Goal: Task Accomplishment & Management: Complete application form

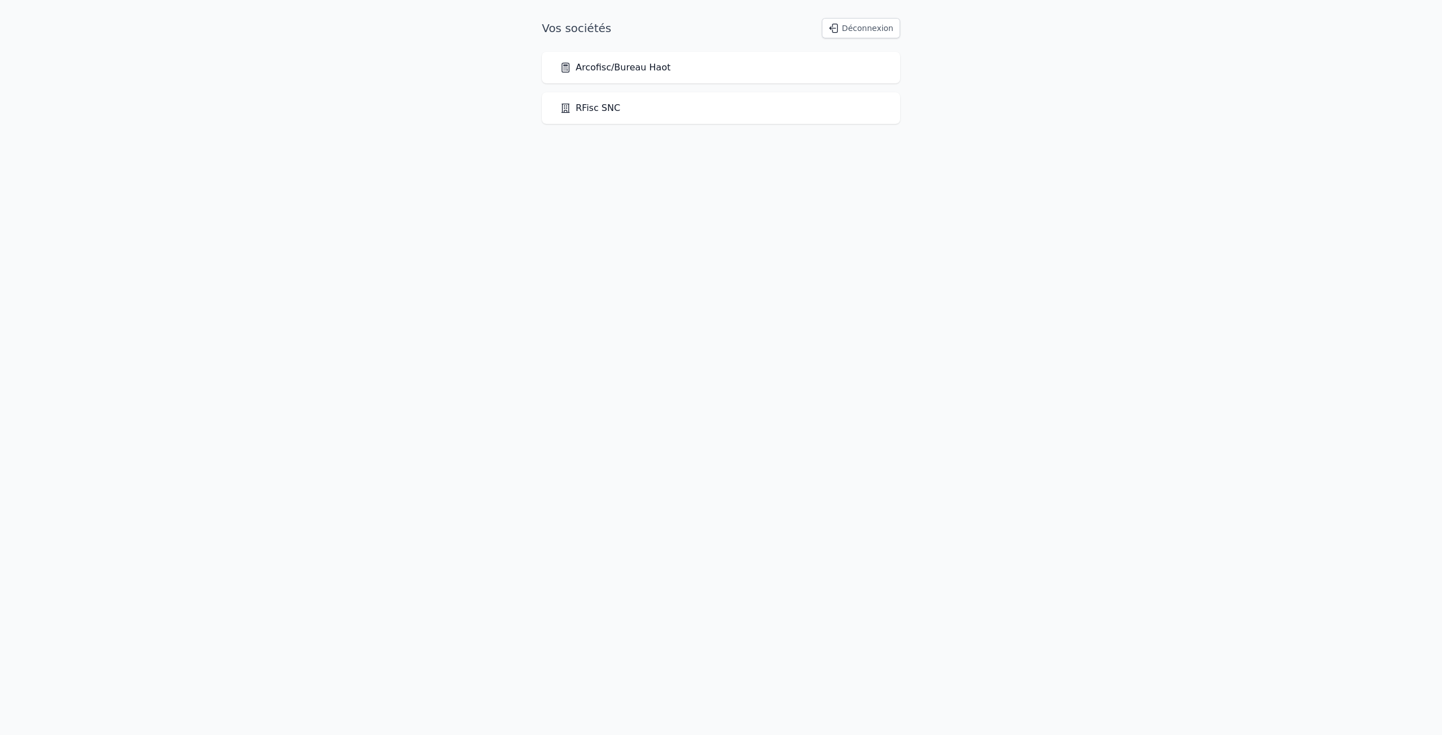
click at [673, 65] on div "Arcofisc/Bureau Haot" at bounding box center [721, 68] width 322 height 14
click at [645, 65] on link "Arcofisc/Bureau Haot" at bounding box center [615, 68] width 110 height 14
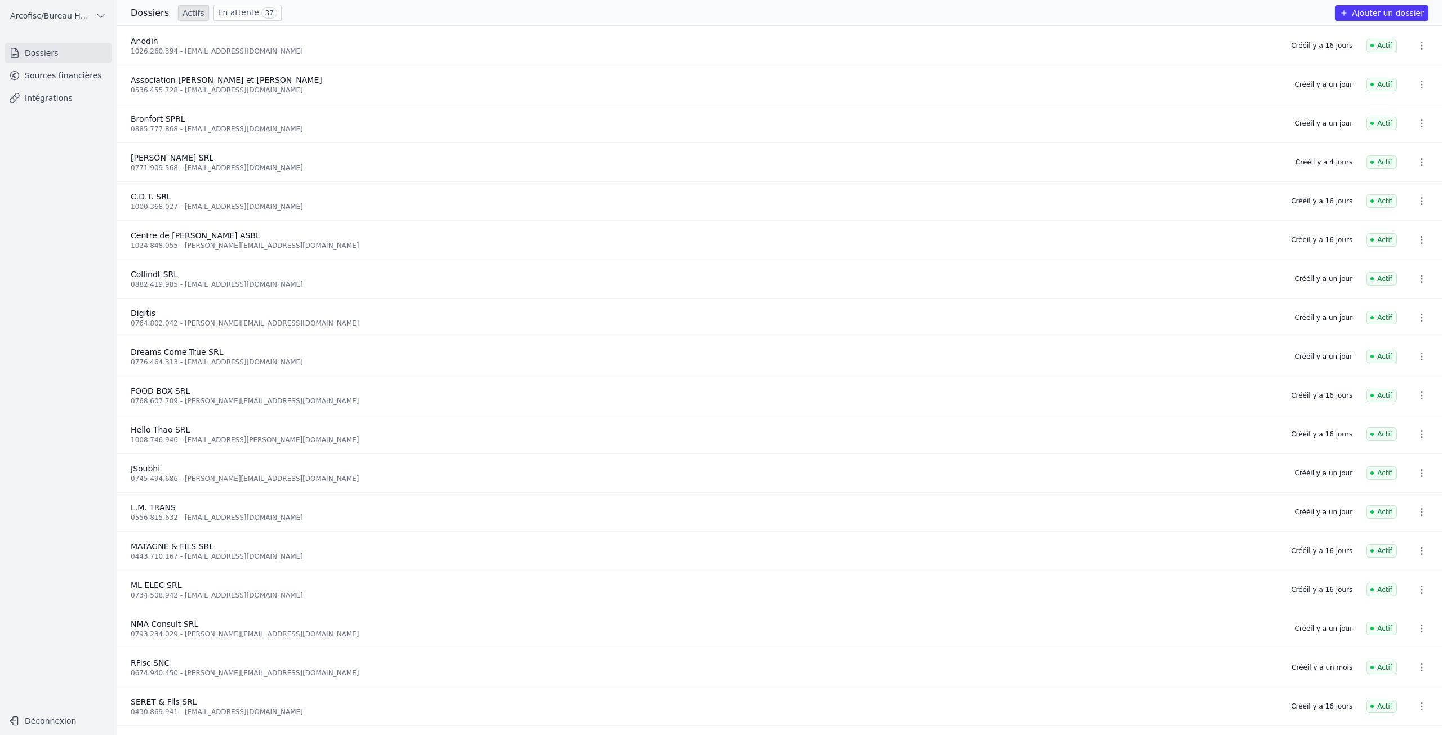
click at [1365, 16] on button "Ajouter un dossier" at bounding box center [1381, 13] width 93 height 16
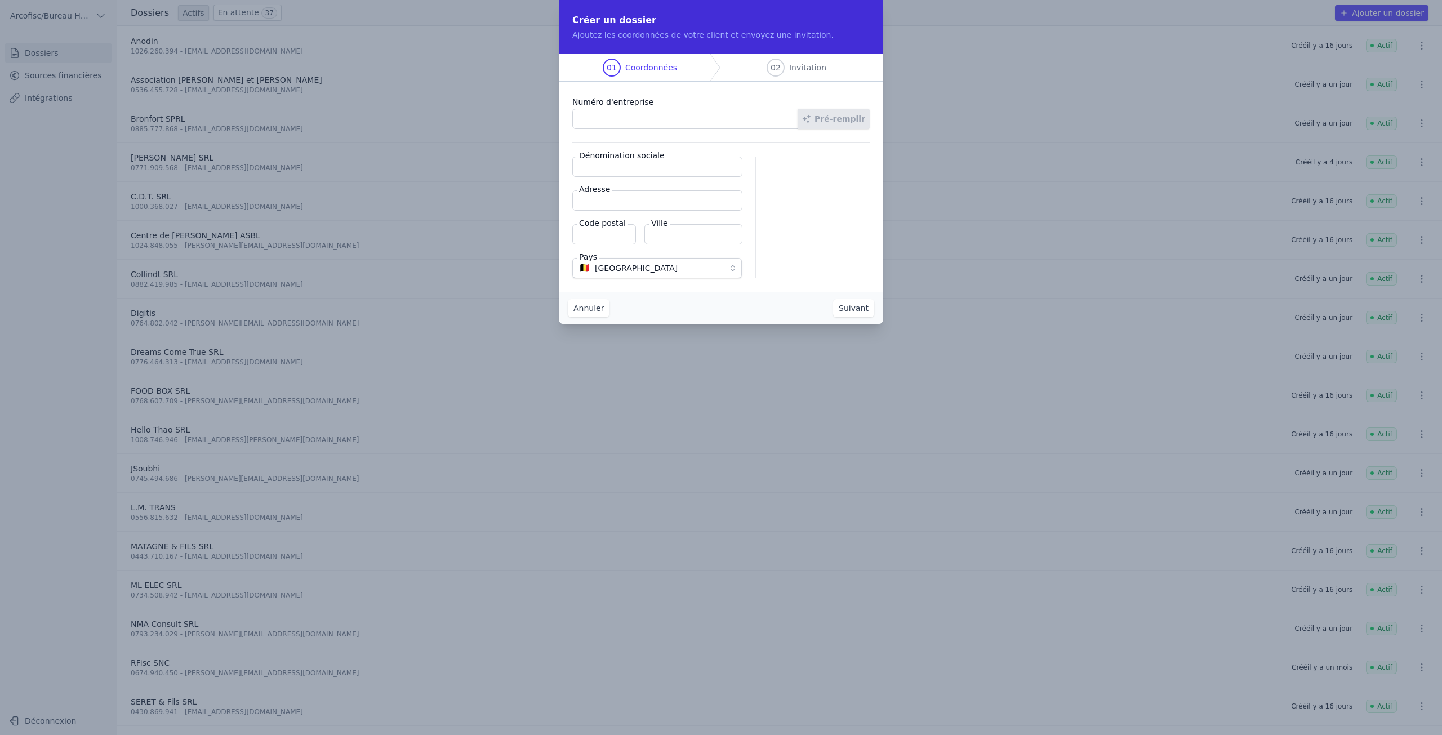
paste input "0803.243.934"
type input "0803.243.934"
click at [858, 124] on button "Pré-remplir" at bounding box center [833, 119] width 72 height 20
type input "ISIMMO SRL"
type input "Route de Marche 87A"
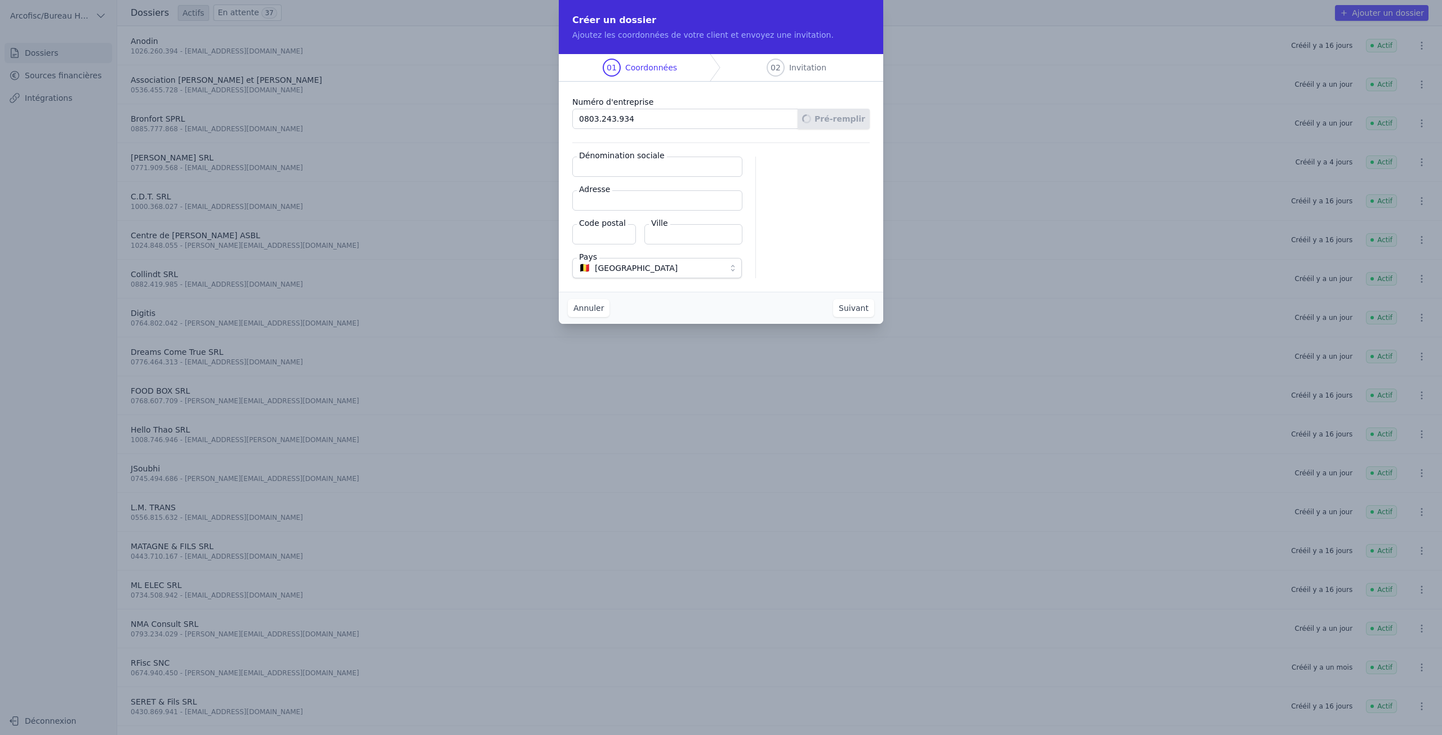
type input "6940"
type input "Durbuy"
click at [850, 311] on button "Suivant" at bounding box center [853, 308] width 41 height 18
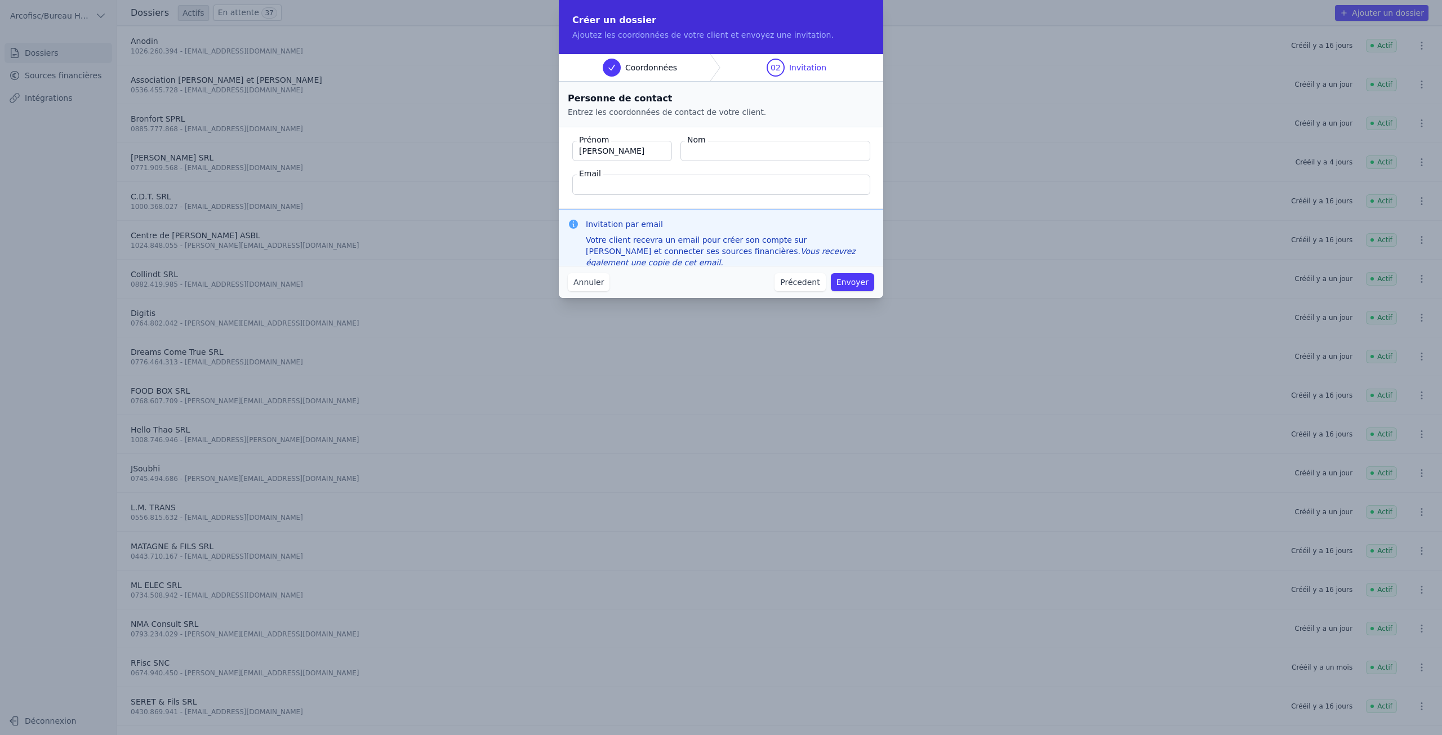
type input "[PERSON_NAME]"
type input "Spinoy"
drag, startPoint x: 1116, startPoint y: 197, endPoint x: 1095, endPoint y: 200, distance: 21.1
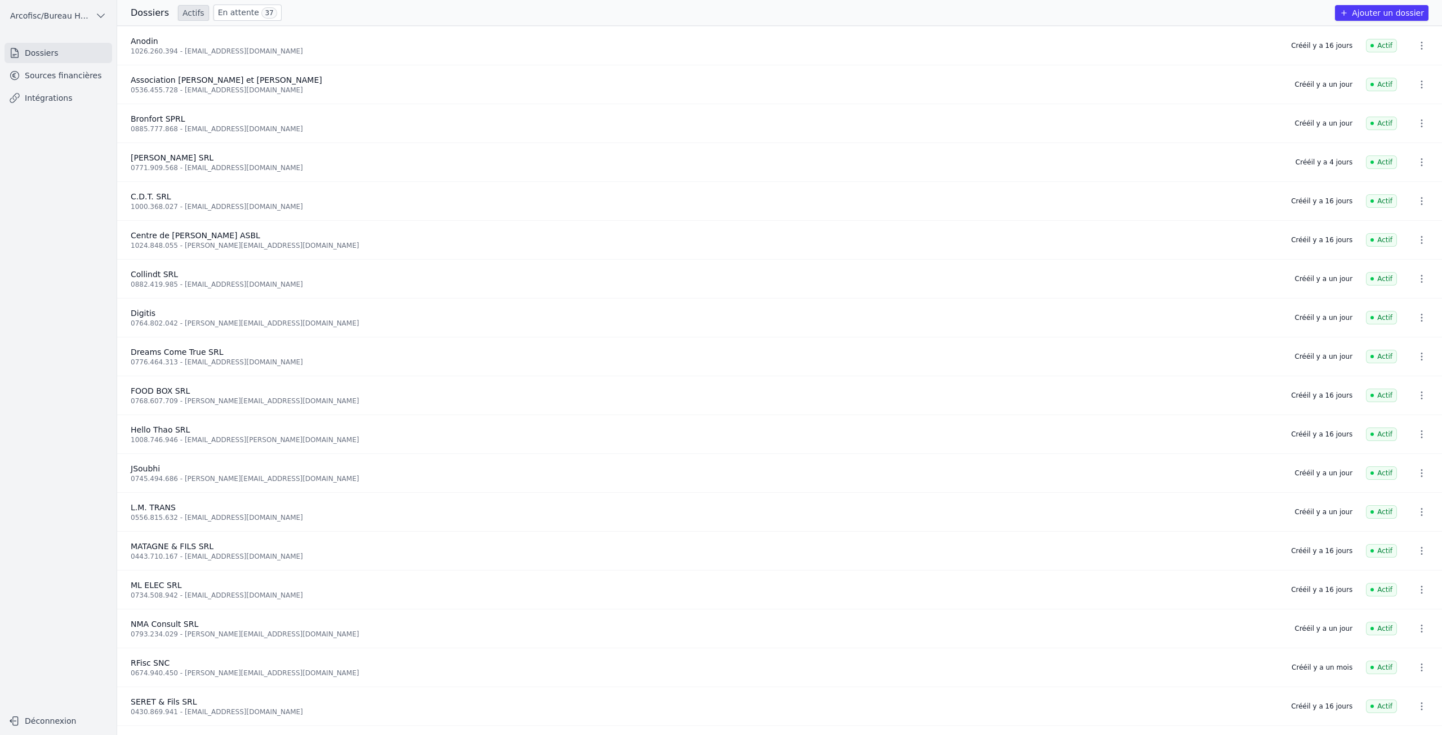
click at [1386, 17] on button "Ajouter un dossier" at bounding box center [1381, 13] width 93 height 16
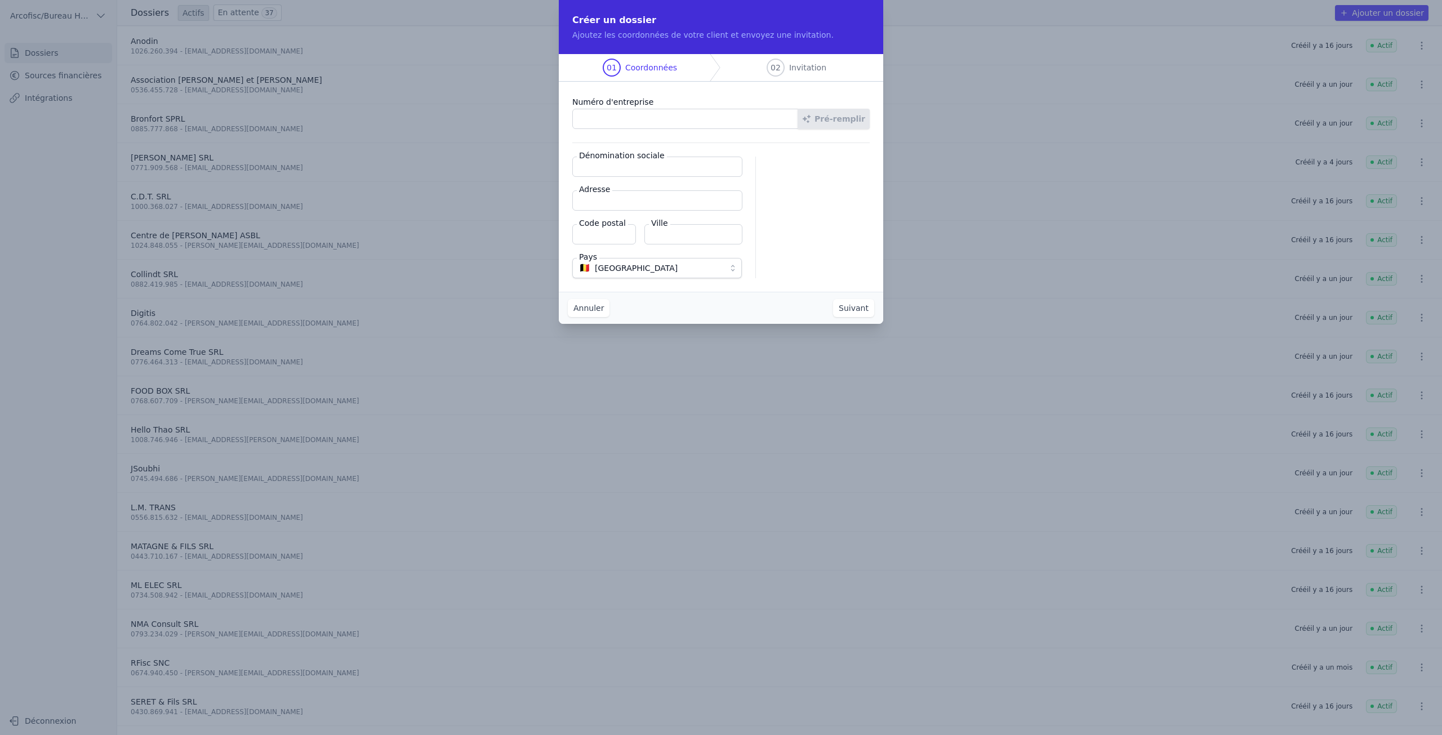
paste input "0803.243.934"
type input "0803.243.934"
click at [859, 124] on button "Pré-remplir" at bounding box center [833, 119] width 72 height 20
type input "ISIMMO SRL"
type input "Route de Marche 87A"
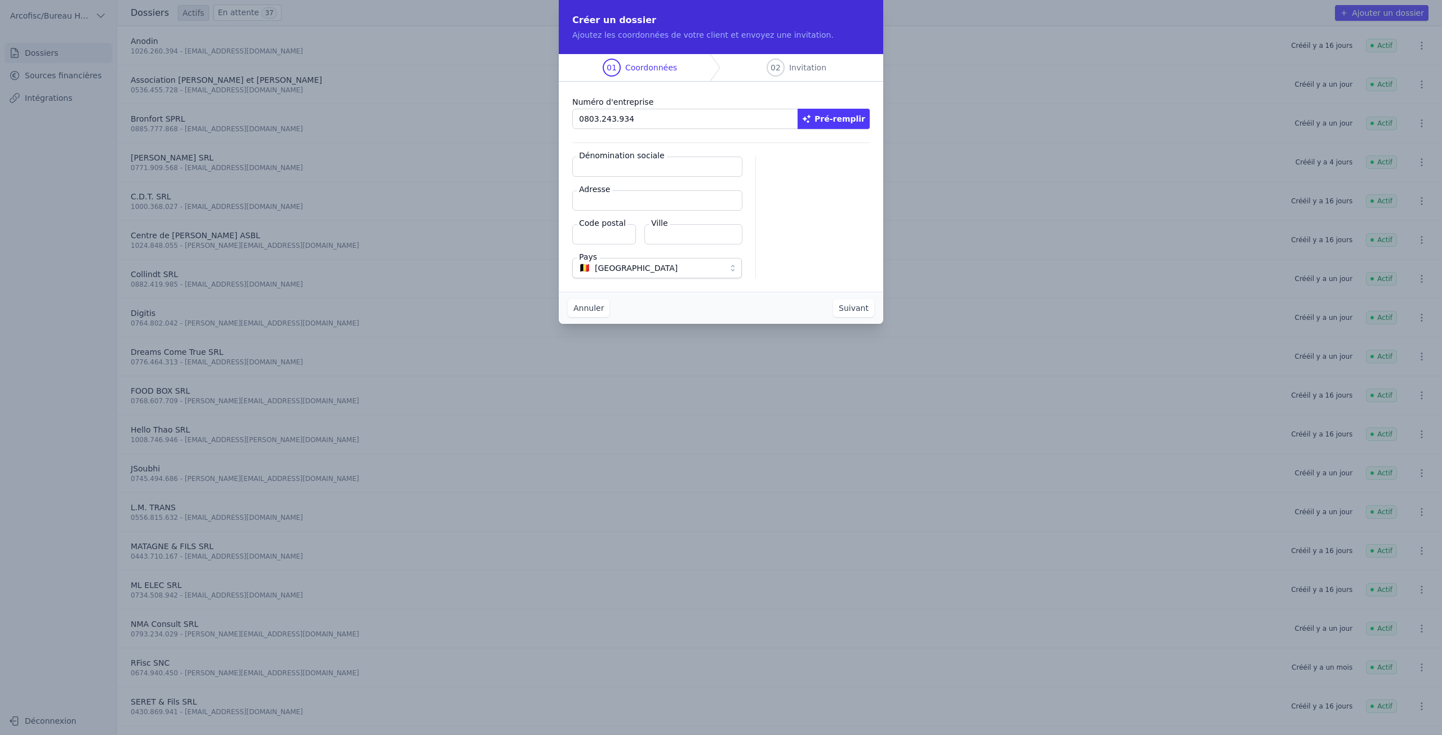
type input "6940"
type input "Durbuy"
click at [862, 311] on button "Suivant" at bounding box center [853, 308] width 41 height 18
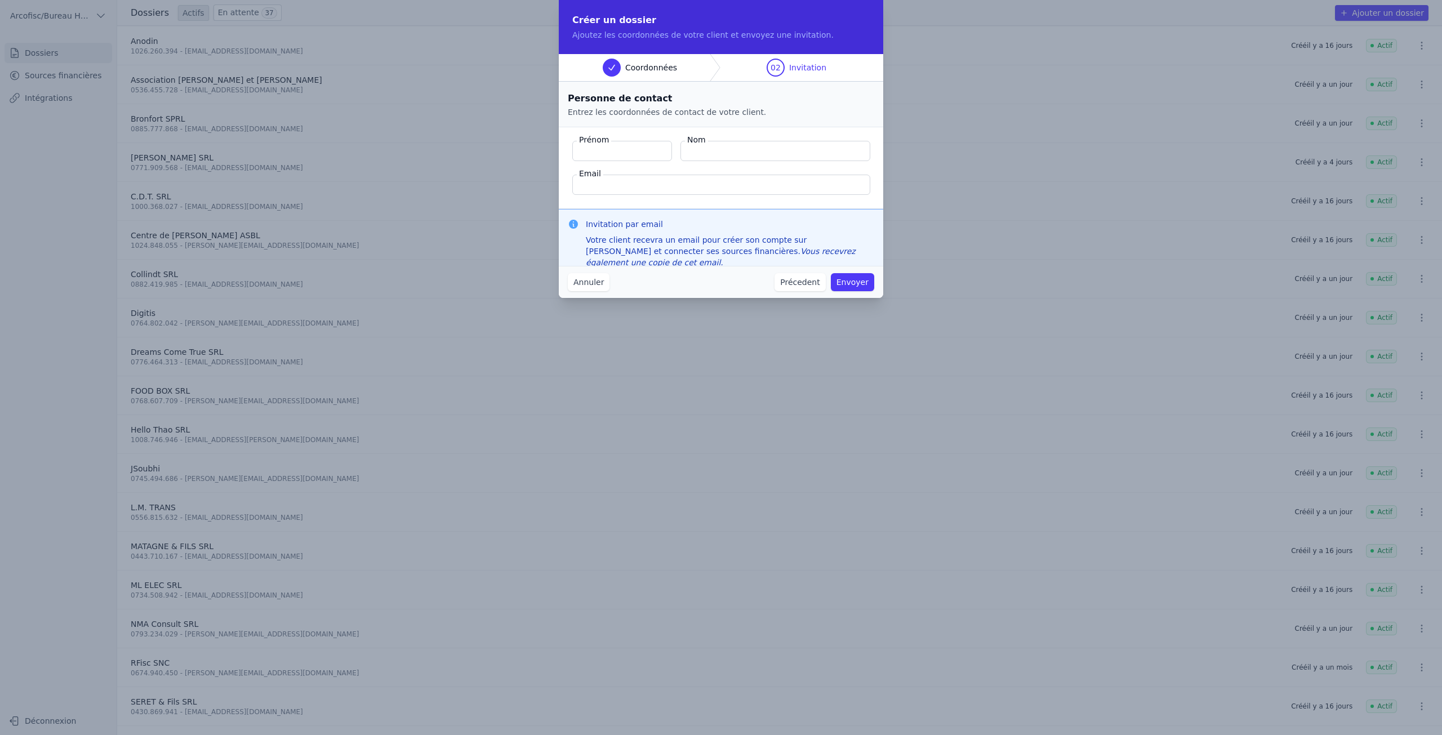
click at [655, 189] on input "Email" at bounding box center [721, 185] width 298 height 20
type input "[EMAIL_ADDRESS][DOMAIN_NAME]"
type input "[PERSON_NAME]"
type input "Spinoy"
click at [849, 282] on button "Envoyer" at bounding box center [852, 282] width 43 height 18
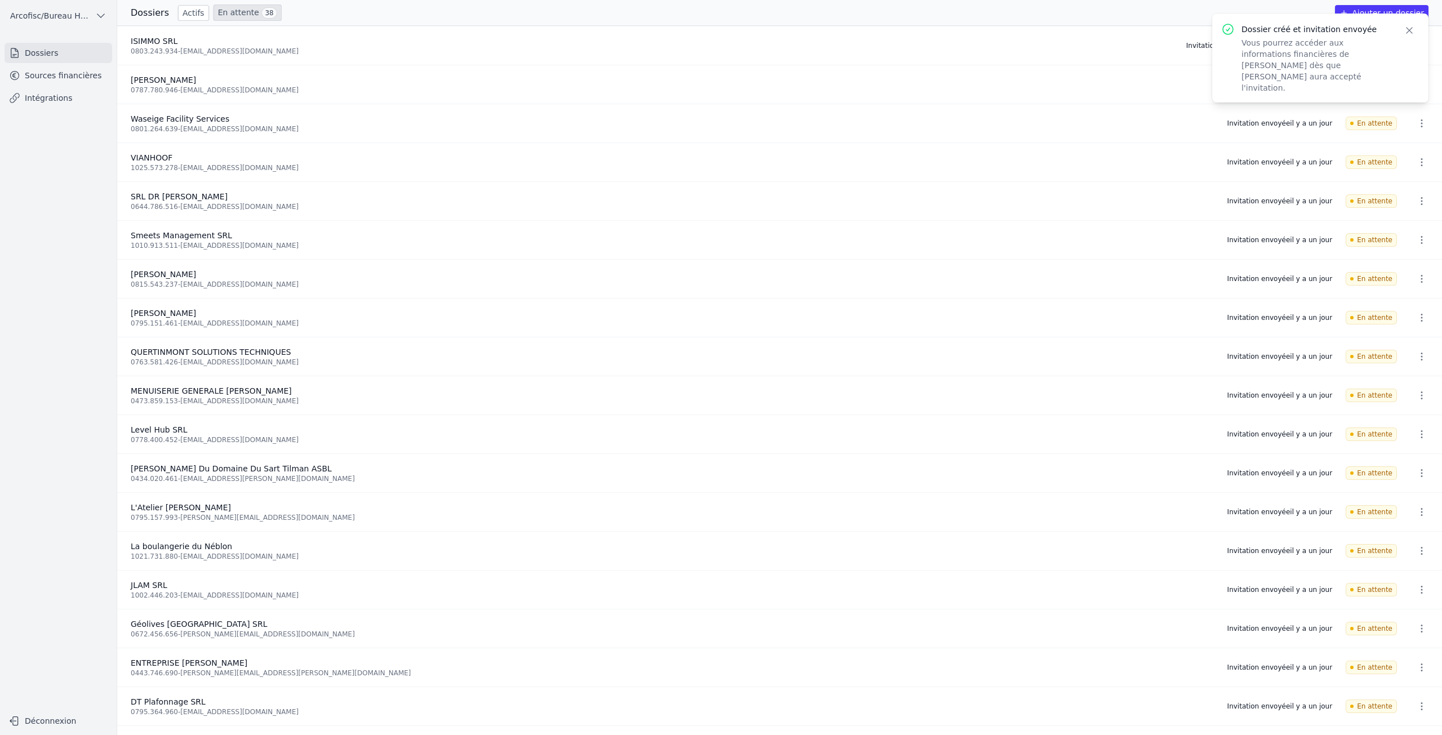
click at [380, 45] on div "ISIMMO SRL" at bounding box center [652, 40] width 1042 height 11
click at [1418, 123] on icon "button" at bounding box center [1421, 123] width 11 height 11
click at [1403, 168] on button "Supprimer" at bounding box center [1400, 170] width 70 height 23
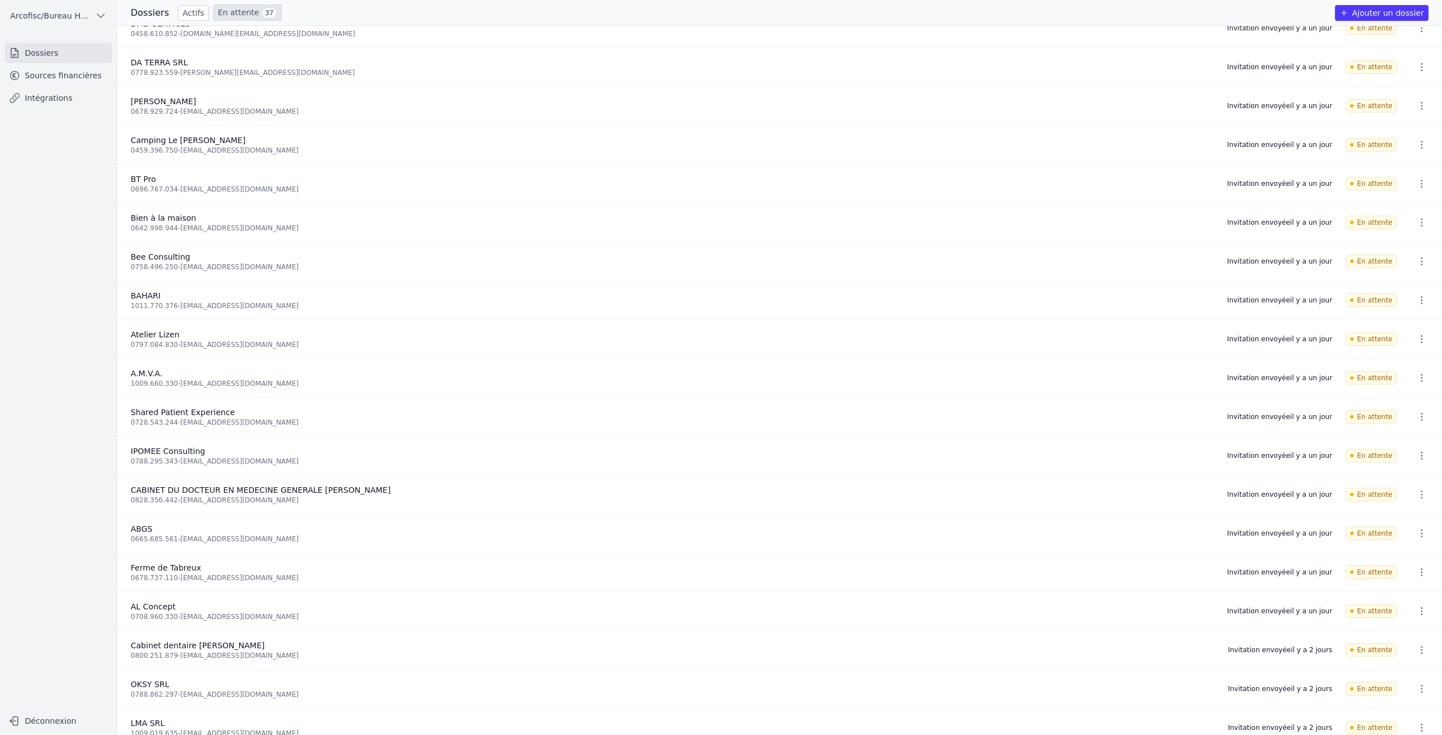
scroll to position [733, 0]
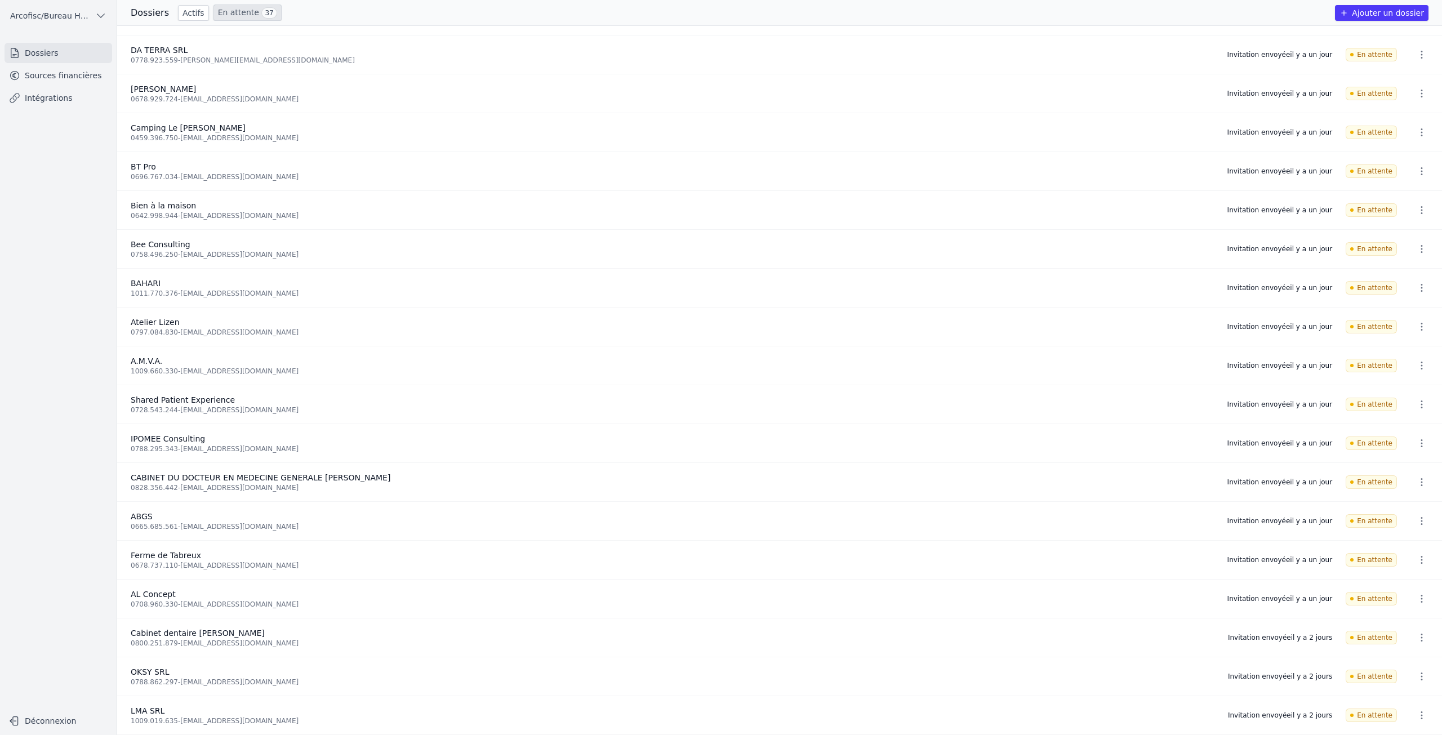
click at [15, 69] on link "Sources financières" at bounding box center [59, 75] width 108 height 20
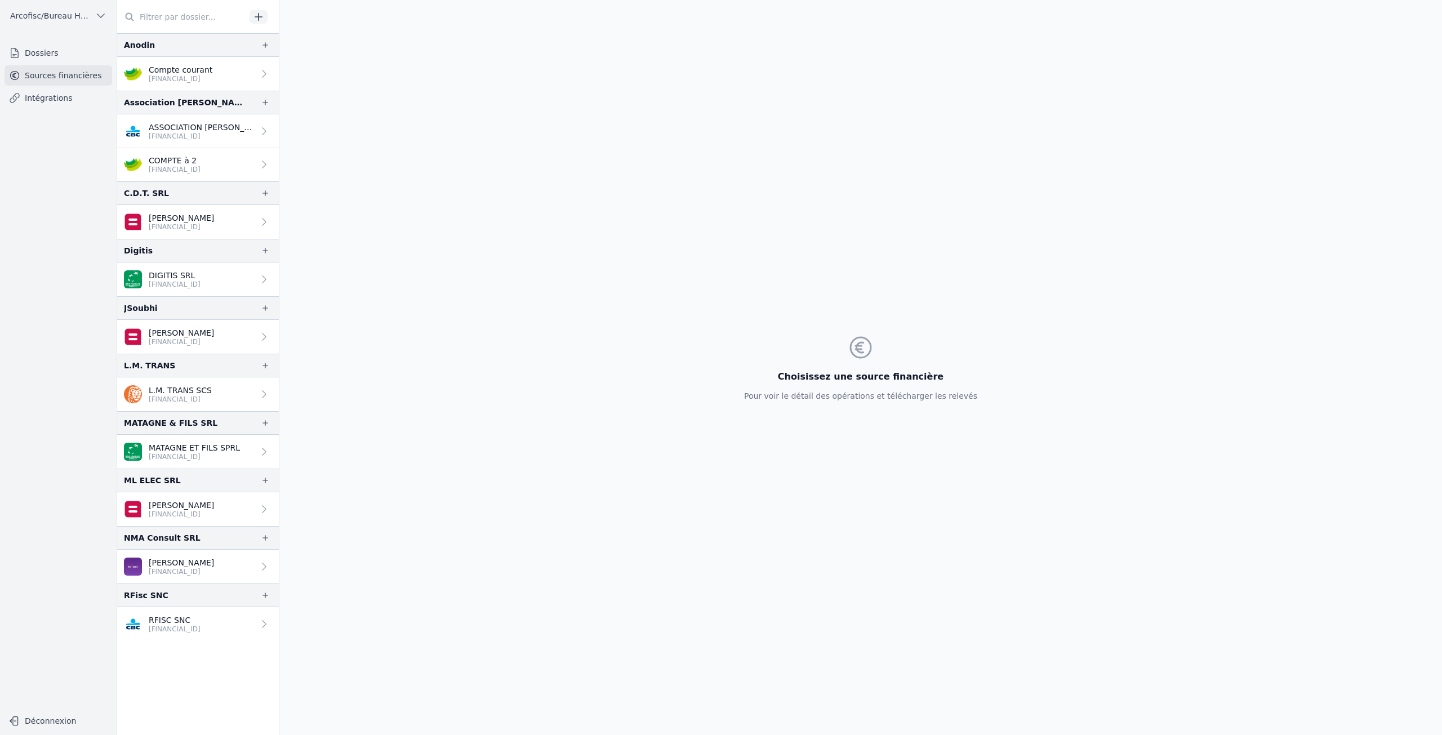
click at [214, 570] on p "[FINANCIAL_ID]" at bounding box center [181, 571] width 65 height 9
